Goal: Find specific page/section: Find specific page/section

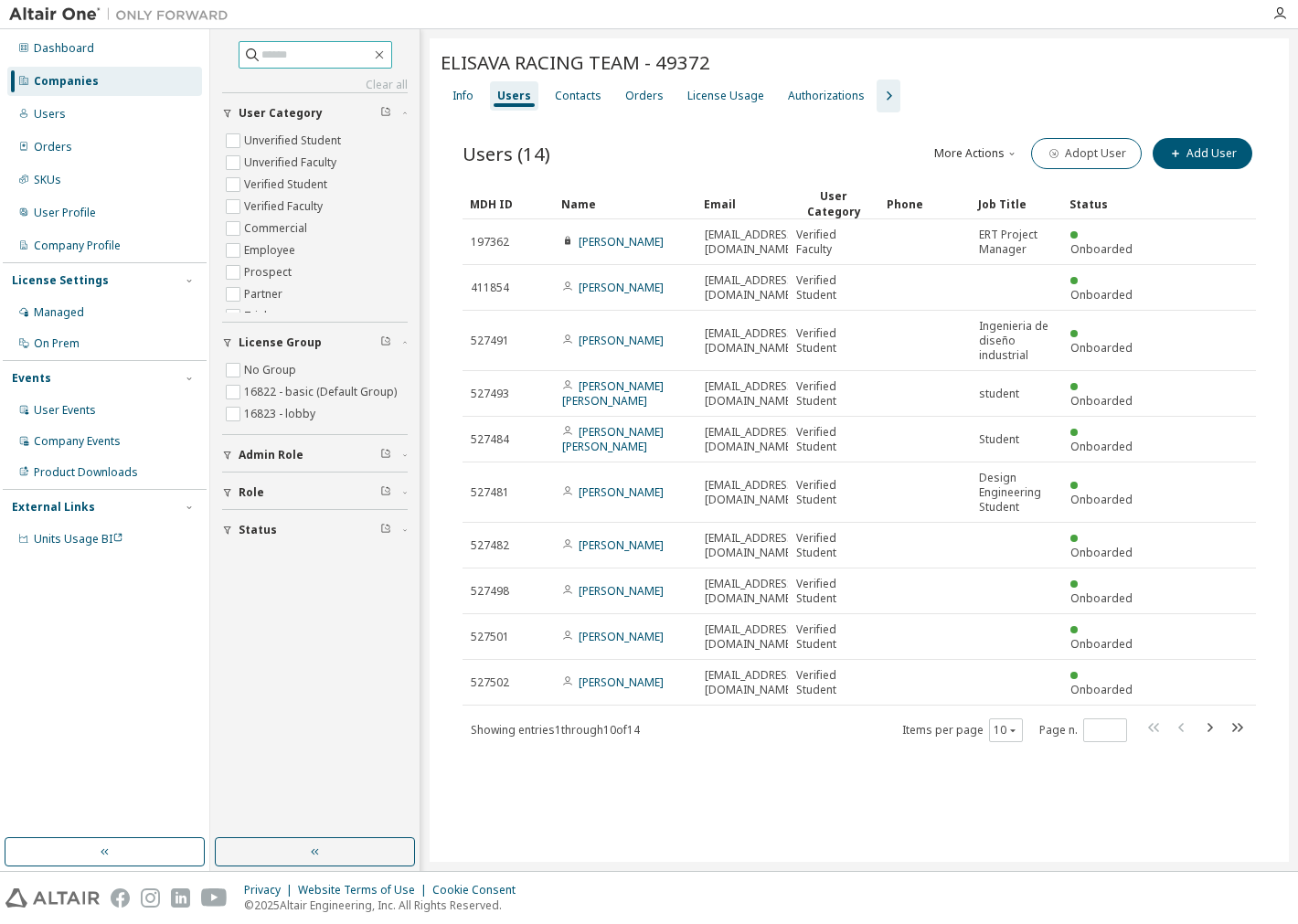
click at [261, 55] on input "text" at bounding box center [316, 55] width 110 height 19
click at [320, 60] on input "text" at bounding box center [316, 55] width 110 height 19
click at [79, 98] on div "Dashboard Companies Users Orders SKUs User Profile Company Profile License Sett…" at bounding box center [105, 293] width 203 height 524
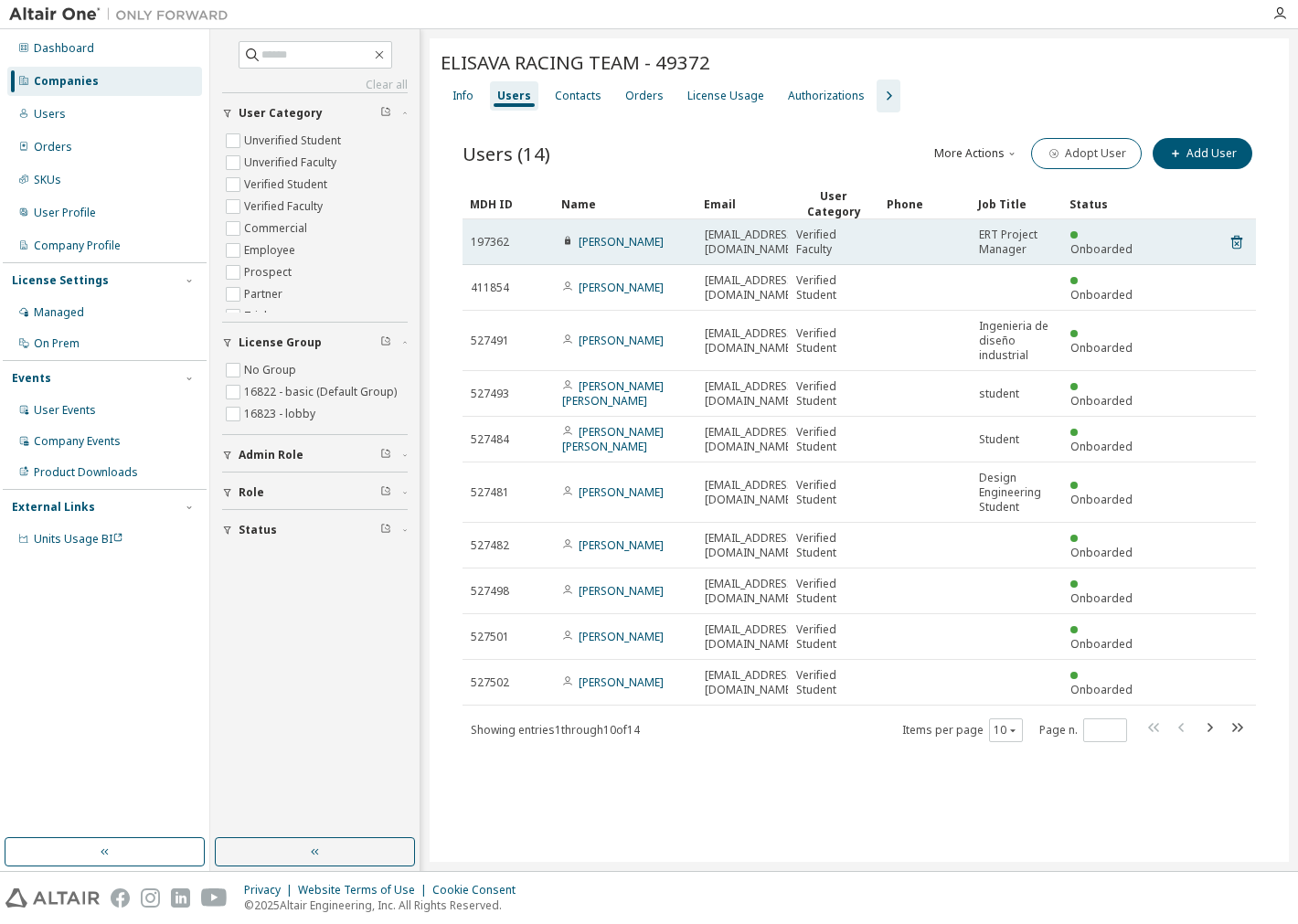
click at [736, 246] on span "[EMAIL_ADDRESS][DOMAIN_NAME]" at bounding box center [750, 242] width 92 height 29
drag, startPoint x: 706, startPoint y: 241, endPoint x: 746, endPoint y: 247, distance: 40.4
click at [710, 241] on span "[EMAIL_ADDRESS][DOMAIN_NAME]" at bounding box center [750, 242] width 92 height 29
drag, startPoint x: 746, startPoint y: 247, endPoint x: 839, endPoint y: 259, distance: 93.8
click at [839, 259] on tr "197362 [PERSON_NAME] [PERSON_NAME][EMAIL_ADDRESS][DOMAIN_NAME] Verified Faculty…" at bounding box center [859, 242] width 793 height 46
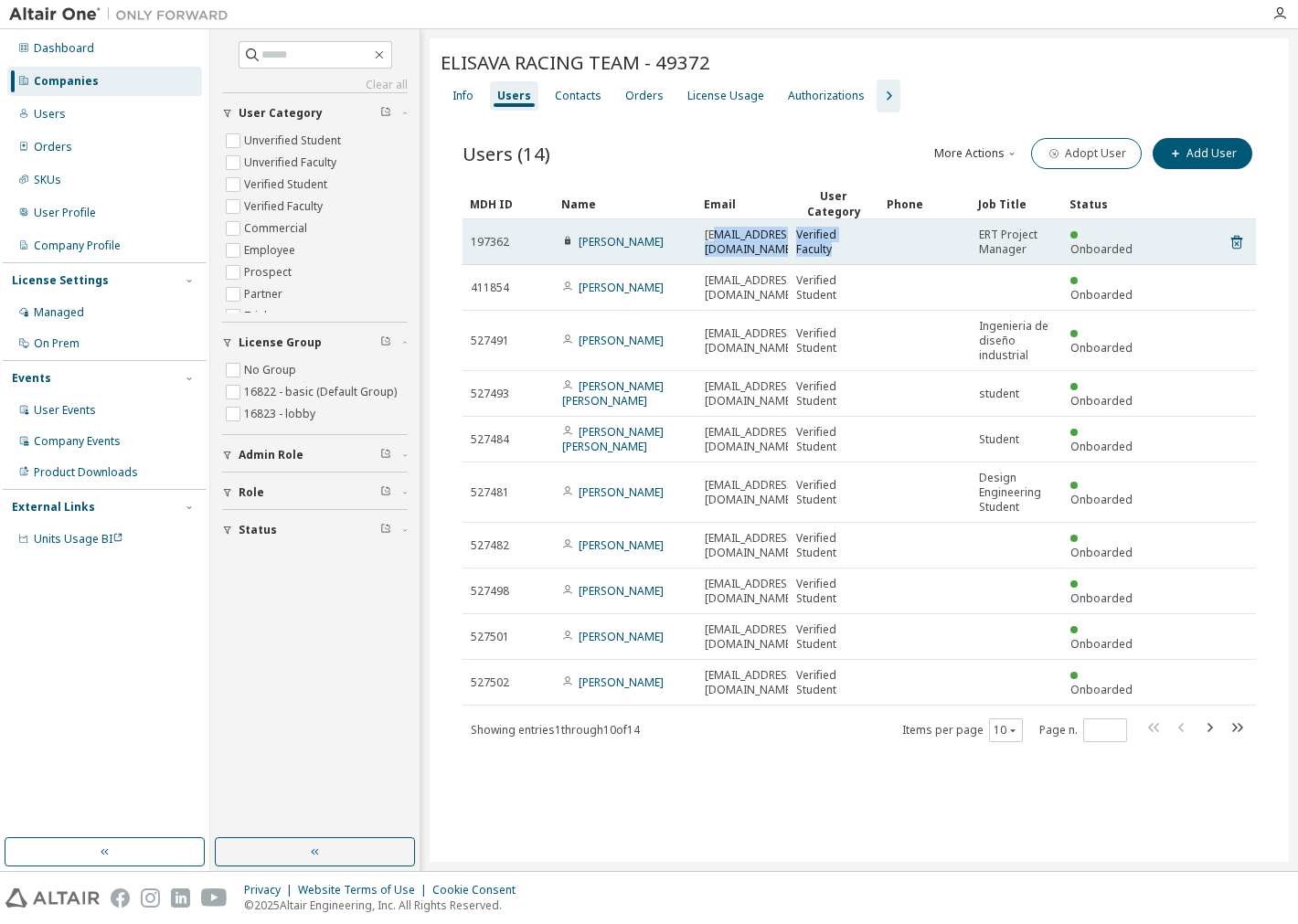
click at [734, 244] on span "[EMAIL_ADDRESS][DOMAIN_NAME]" at bounding box center [750, 242] width 92 height 29
click at [622, 261] on td "[PERSON_NAME]" at bounding box center [624, 242] width 143 height 46
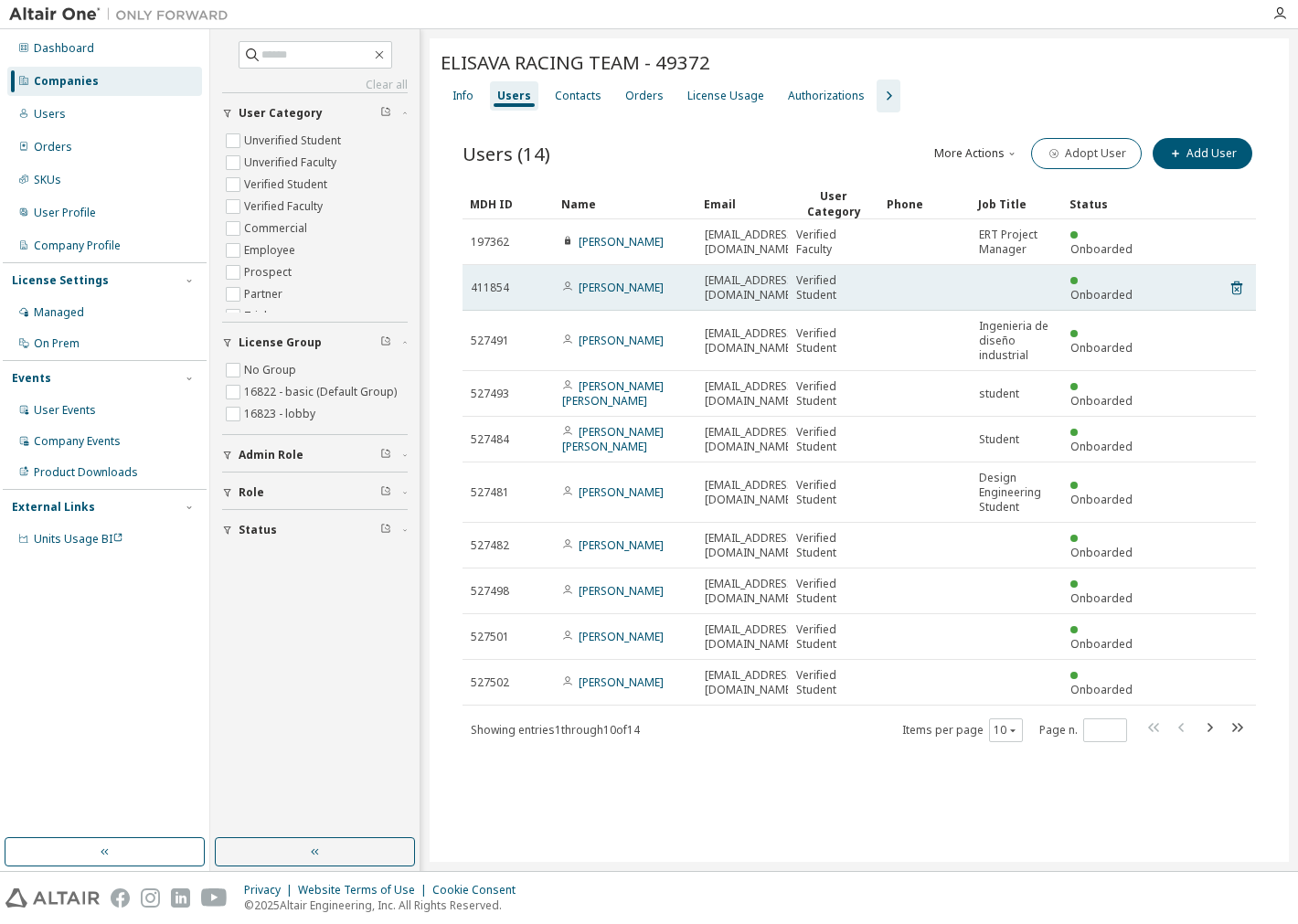
click at [756, 279] on span "[EMAIL_ADDRESS][DOMAIN_NAME]" at bounding box center [750, 287] width 92 height 29
click at [745, 287] on span "[EMAIL_ADDRESS][DOMAIN_NAME]" at bounding box center [750, 287] width 92 height 29
click at [747, 282] on span "[EMAIL_ADDRESS][DOMAIN_NAME]" at bounding box center [750, 287] width 92 height 29
click at [756, 285] on span "[EMAIL_ADDRESS][DOMAIN_NAME]" at bounding box center [750, 287] width 92 height 29
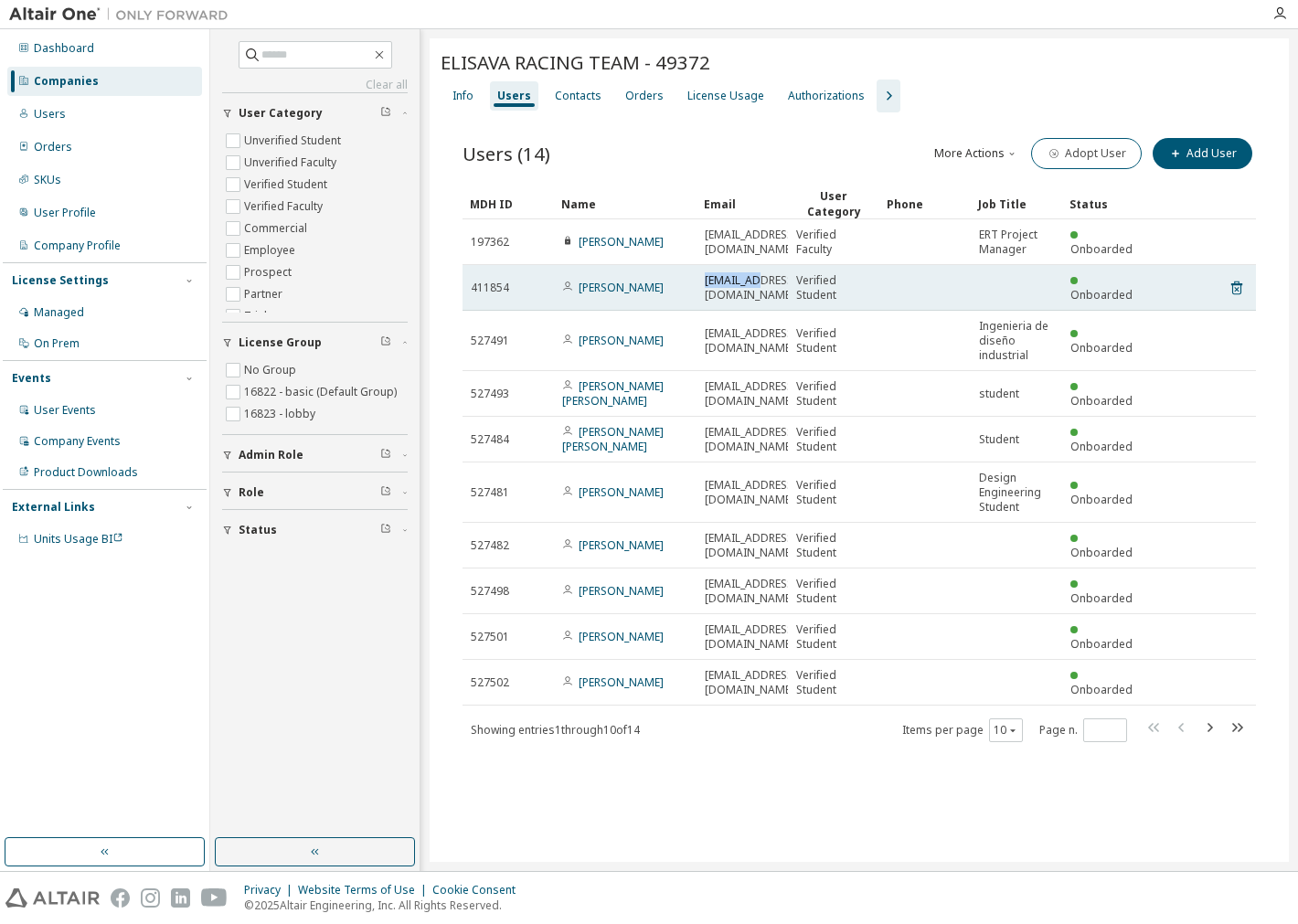
click at [755, 285] on span "[EMAIL_ADDRESS][DOMAIN_NAME]" at bounding box center [750, 287] width 92 height 29
copy td "[EMAIL_ADDRESS][DOMAIN_NAME]"
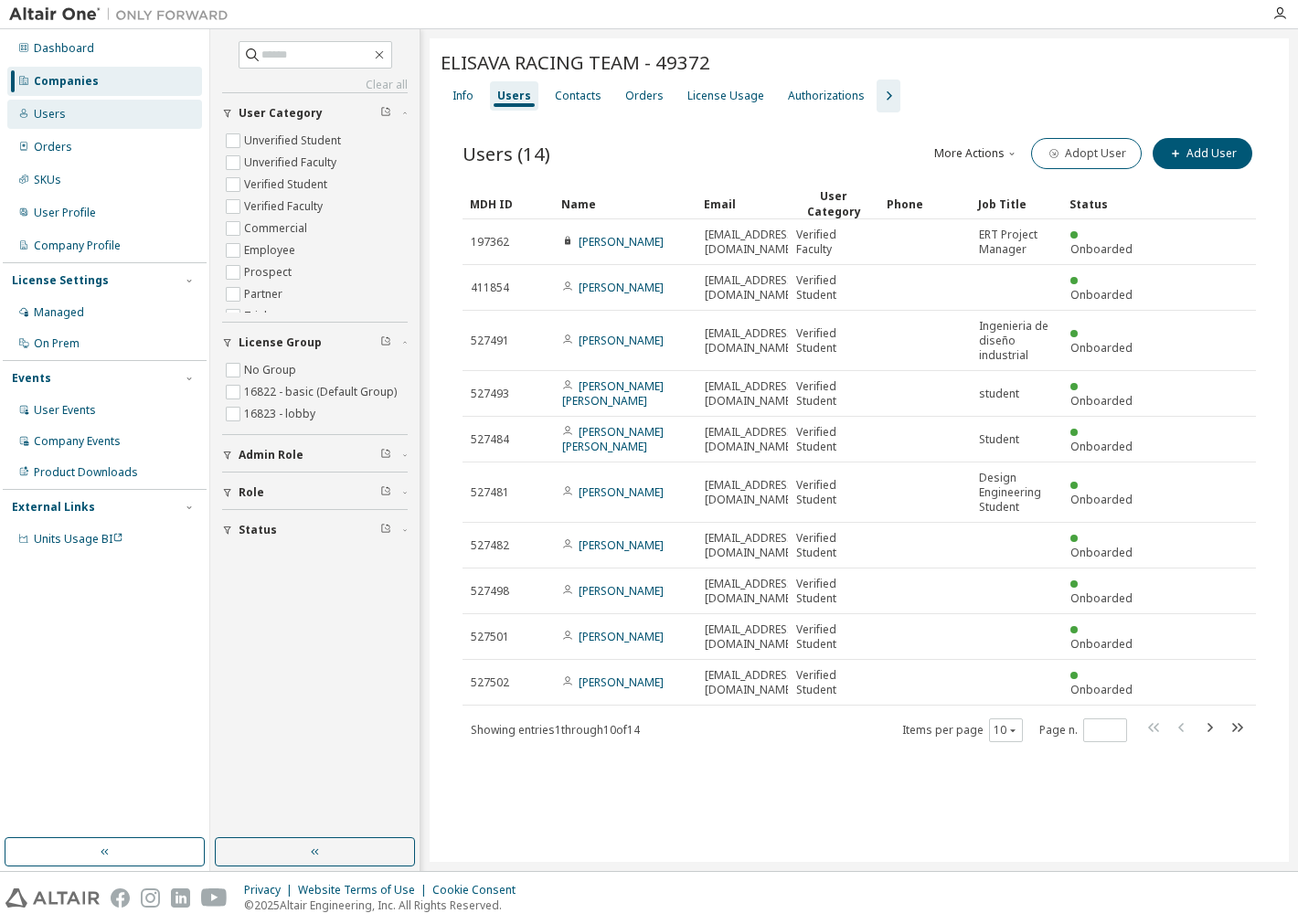
drag, startPoint x: 102, startPoint y: 119, endPoint x: 133, endPoint y: 119, distance: 31.0
click at [102, 119] on div "Users" at bounding box center [105, 114] width 195 height 29
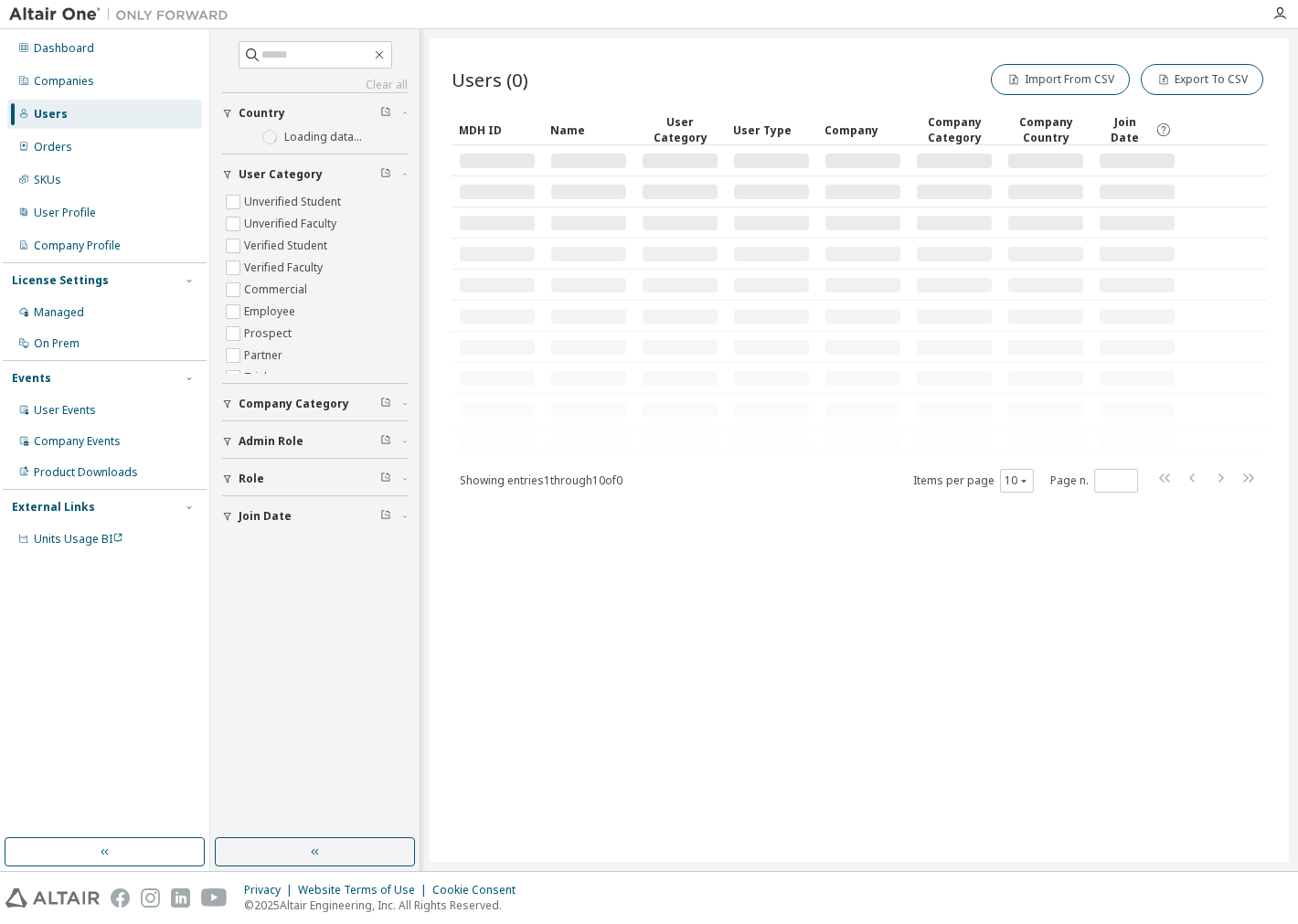
click at [277, 75] on div "Clear all Join Date Role Admin Role Company Category User Category Unverified S…" at bounding box center [314, 287] width 186 height 492
click at [274, 57] on input "text" at bounding box center [316, 55] width 110 height 19
paste input "**********"
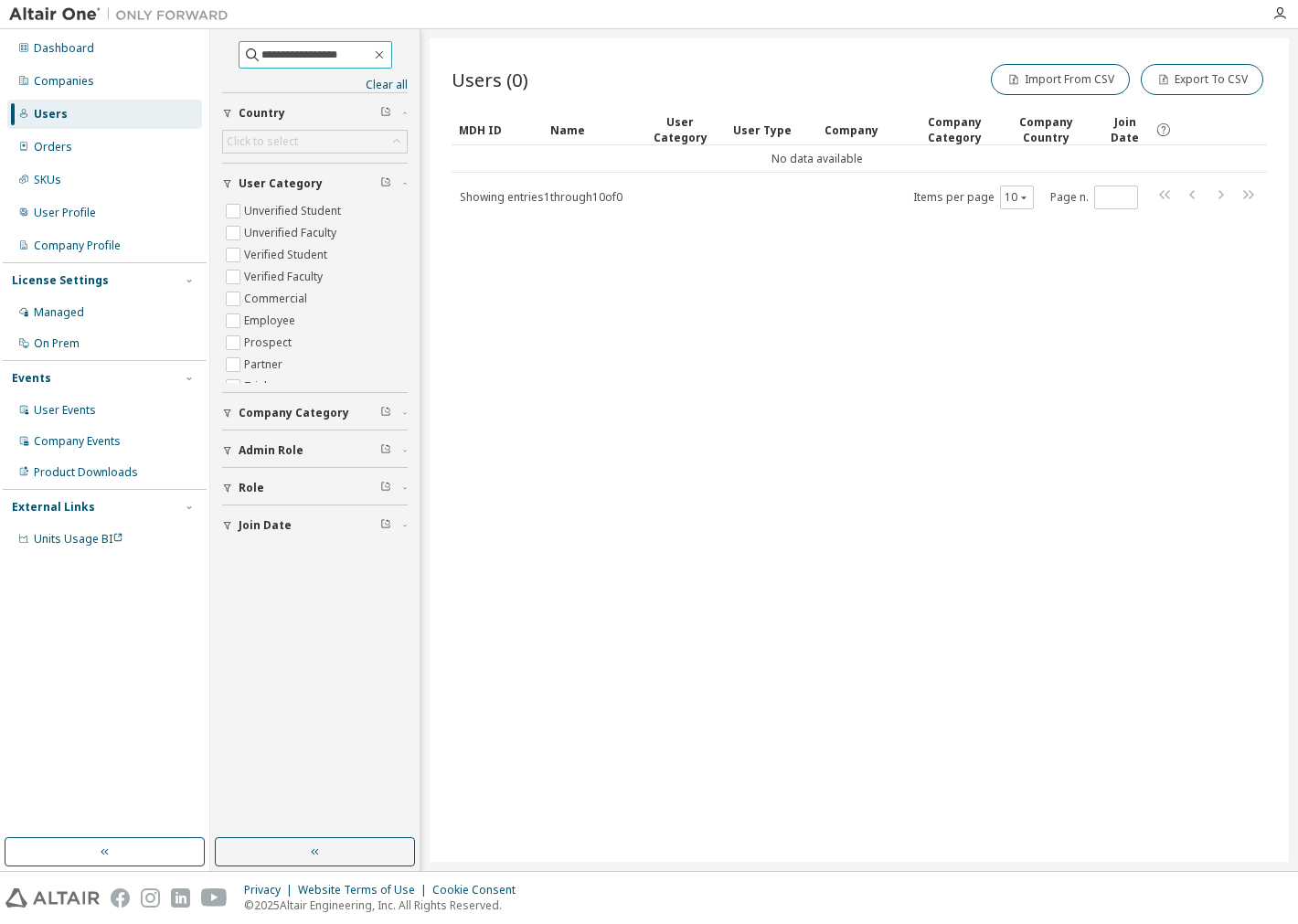
type input "**********"
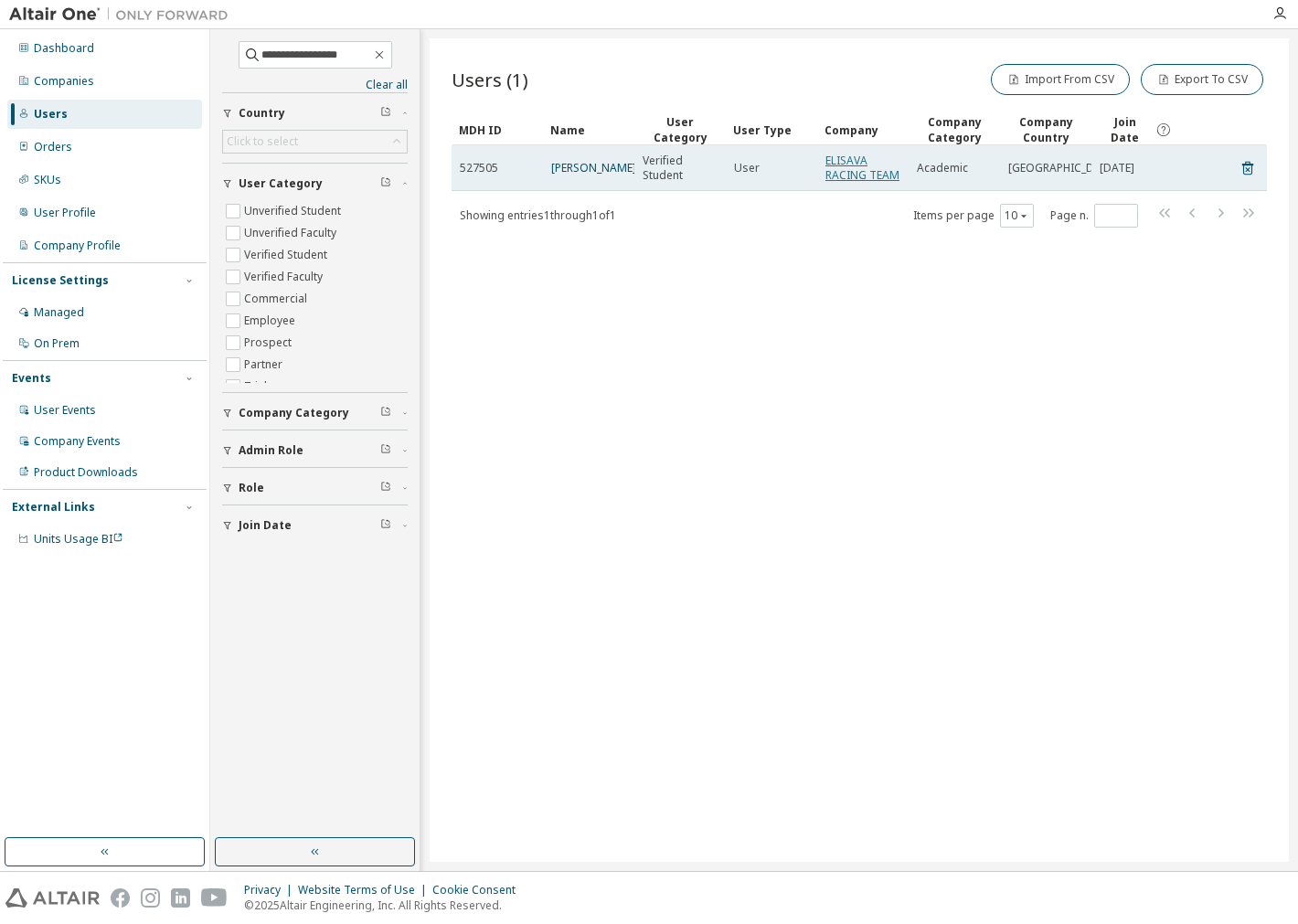
click at [847, 168] on link "ELISAVA RACING TEAM" at bounding box center [861, 168] width 74 height 30
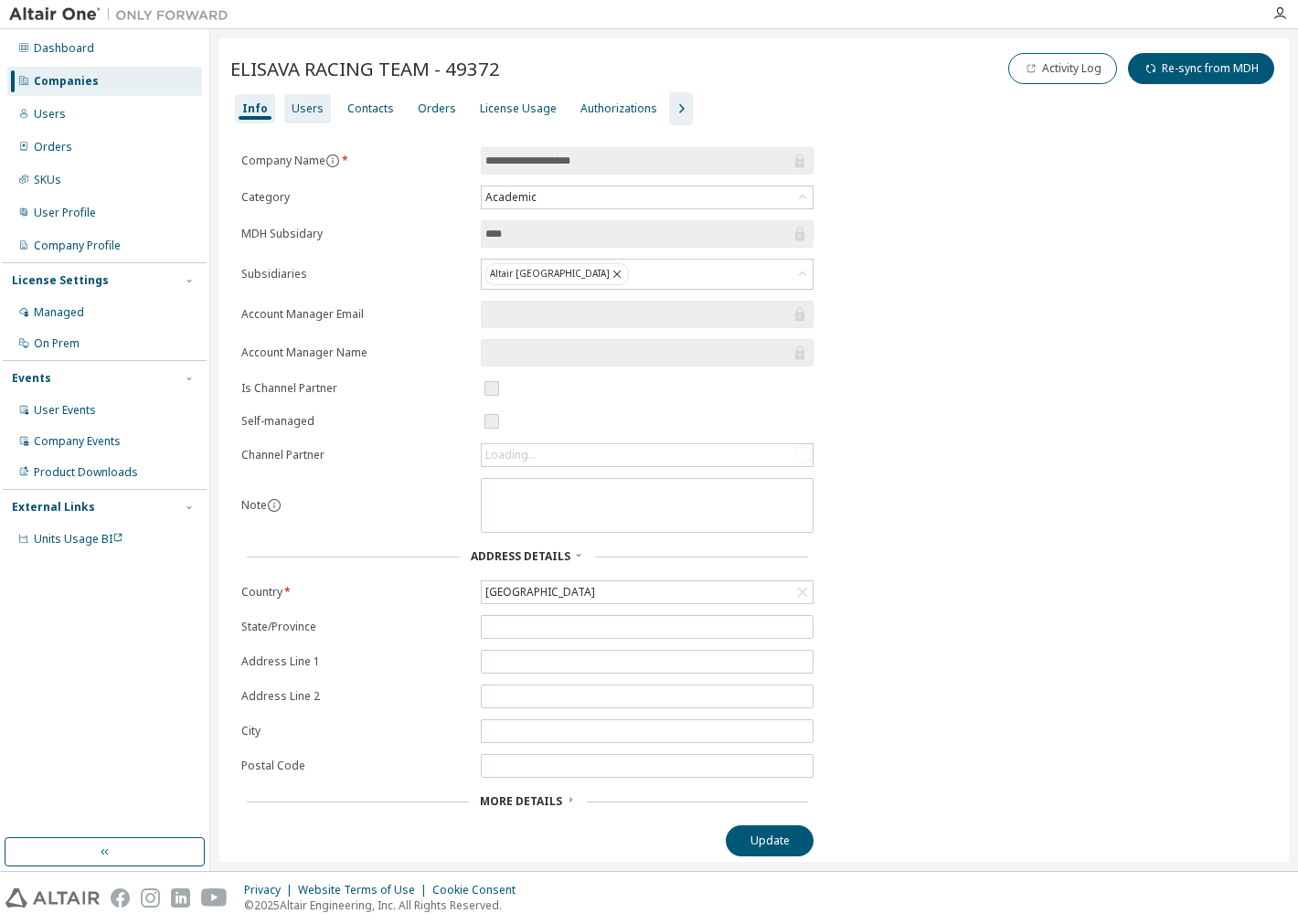
click at [303, 102] on div "Users" at bounding box center [307, 109] width 32 height 15
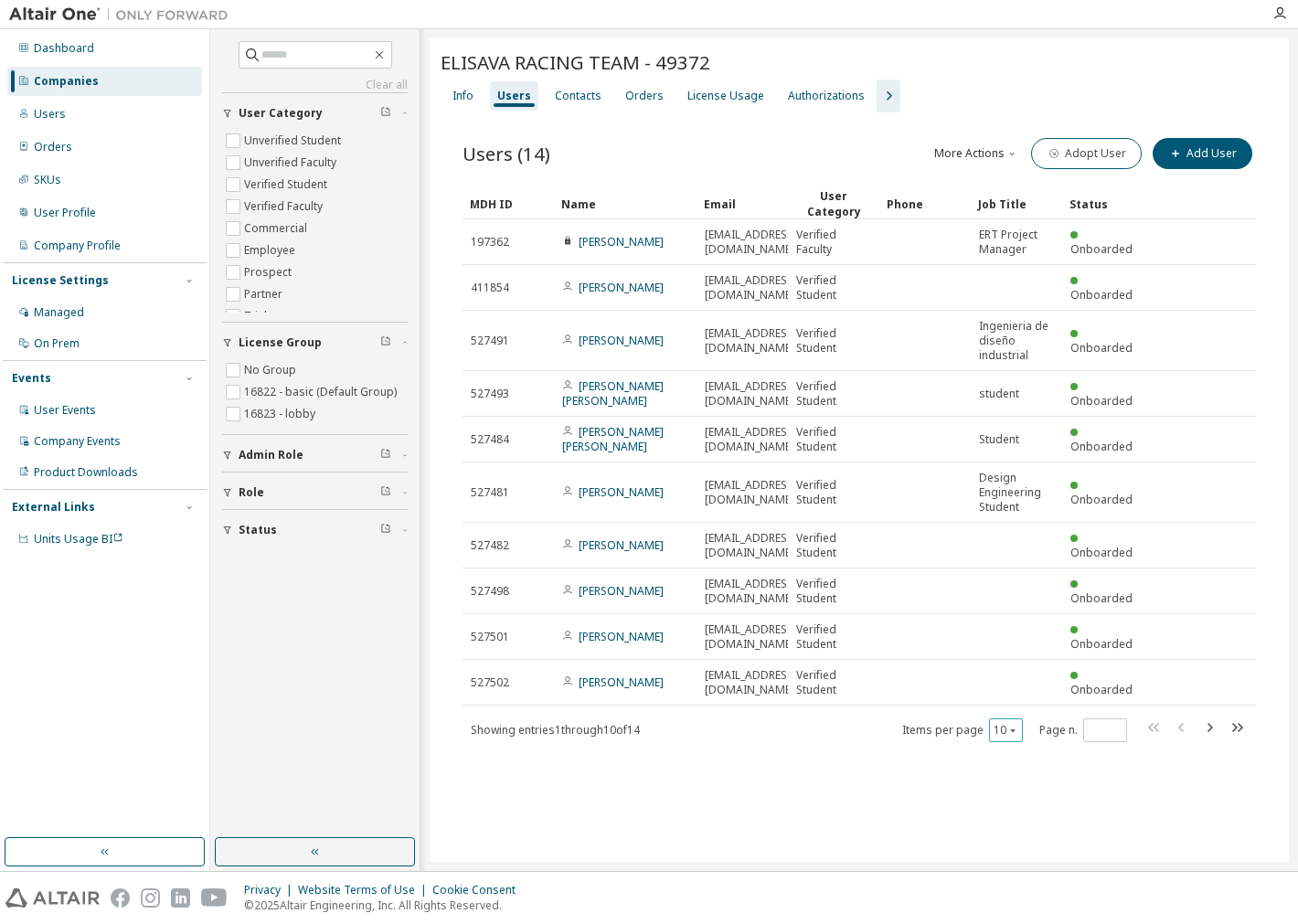
click at [990, 728] on div "10" at bounding box center [1006, 730] width 34 height 23
click at [998, 743] on div "Users (14) More Actions Import From CSV Export To CSV Adopt User Add User Clear…" at bounding box center [858, 451] width 837 height 679
click at [1003, 740] on div "10" at bounding box center [1006, 730] width 34 height 23
click at [994, 732] on button "10" at bounding box center [1005, 731] width 24 height 15
click at [1016, 800] on div "30" at bounding box center [1062, 797] width 147 height 22
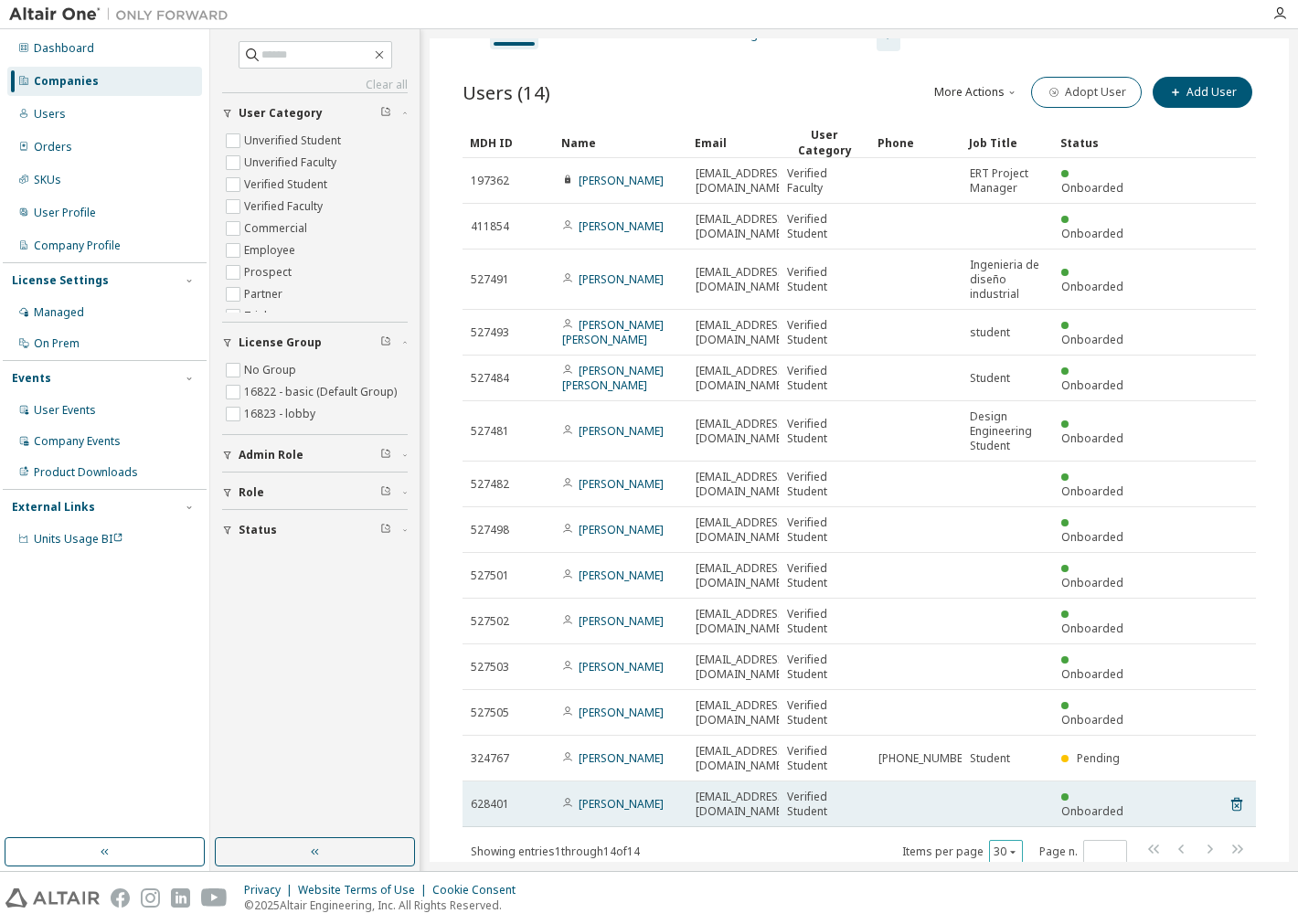
scroll to position [120, 0]
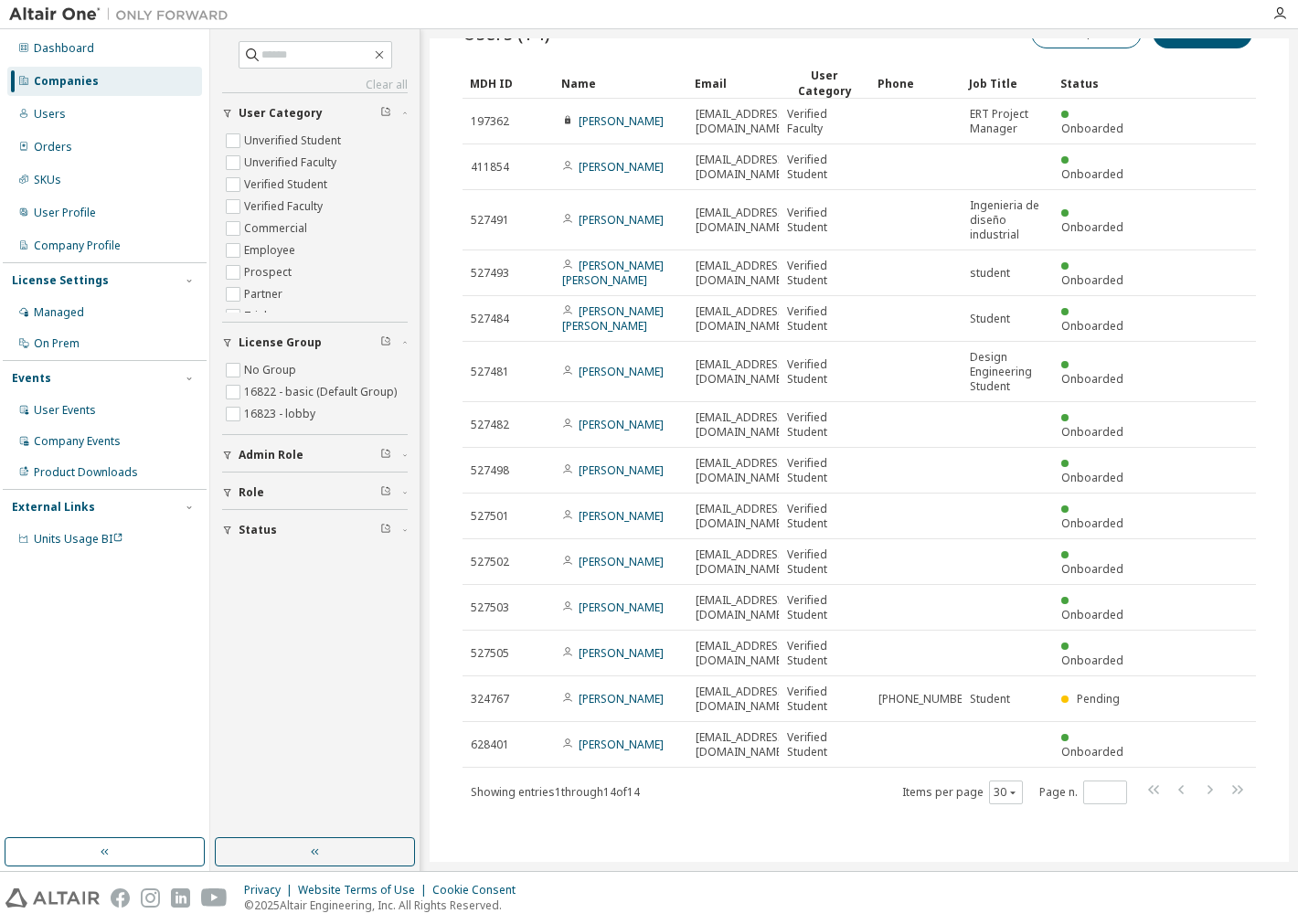
drag, startPoint x: 312, startPoint y: 757, endPoint x: 318, endPoint y: 766, distance: 10.8
click at [312, 760] on div "Clear all Status Role Admin Role License Group No Group 16822 - basic (Default …" at bounding box center [314, 433] width 203 height 804
